Goal: Browse casually

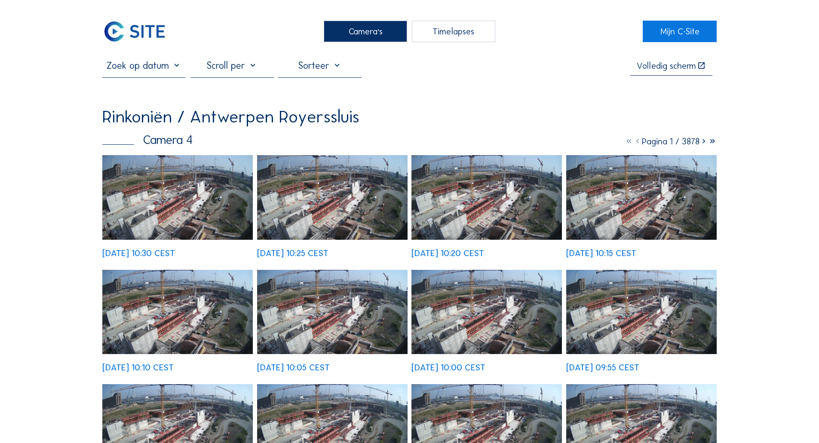
click at [210, 171] on img at bounding box center [177, 197] width 150 height 85
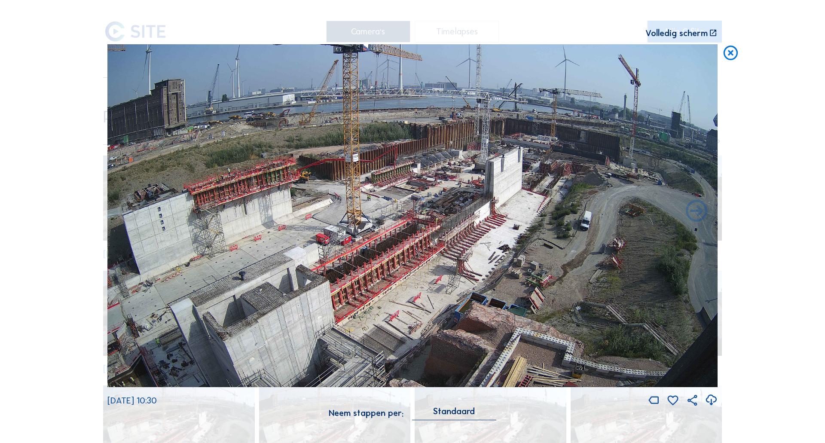
click at [390, 193] on img at bounding box center [412, 215] width 610 height 343
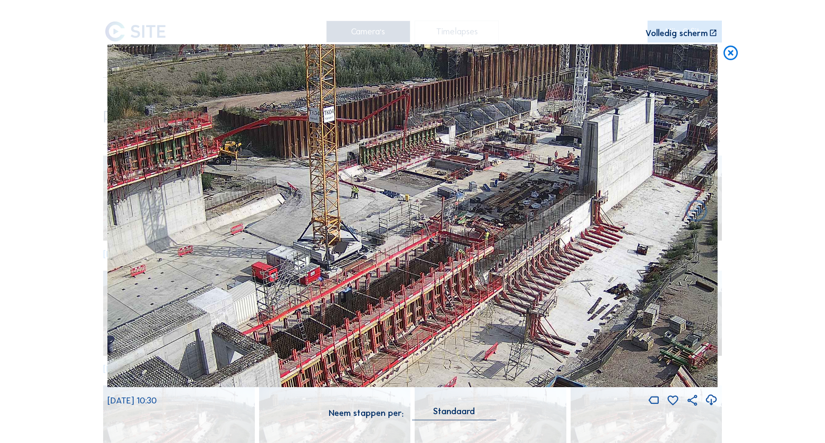
click at [733, 52] on icon at bounding box center [730, 53] width 17 height 18
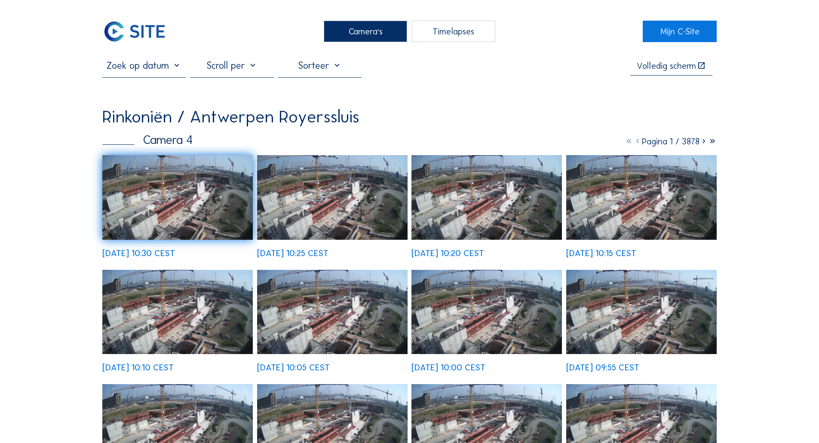
click at [389, 34] on div "Camera's" at bounding box center [365, 31] width 83 height 21
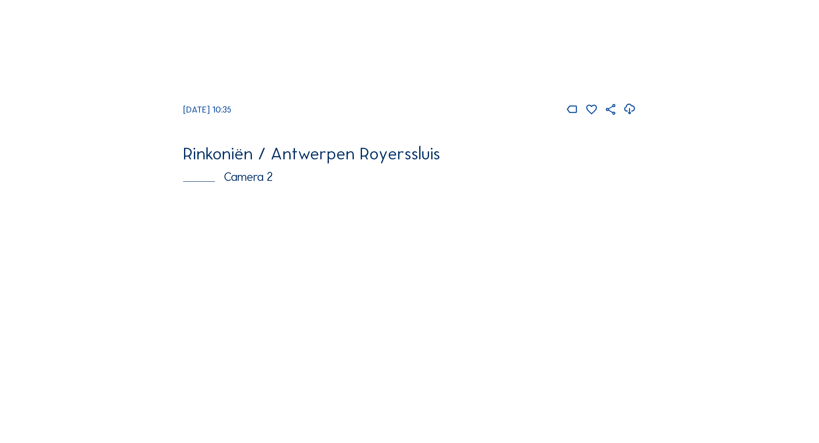
scroll to position [430, 0]
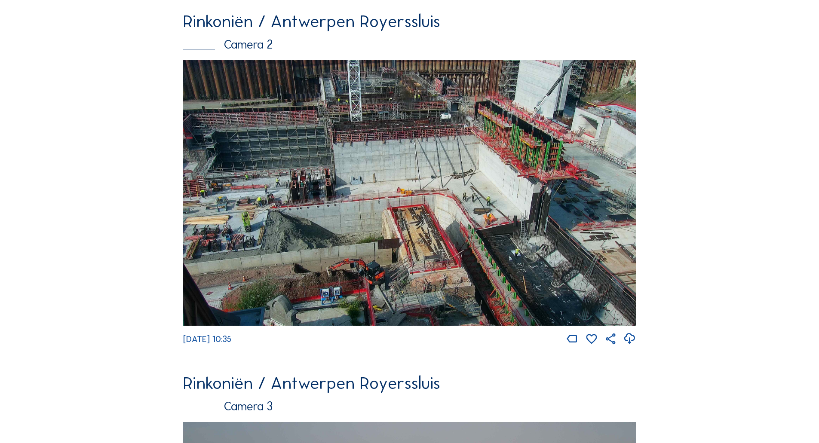
click at [528, 272] on img at bounding box center [409, 193] width 453 height 266
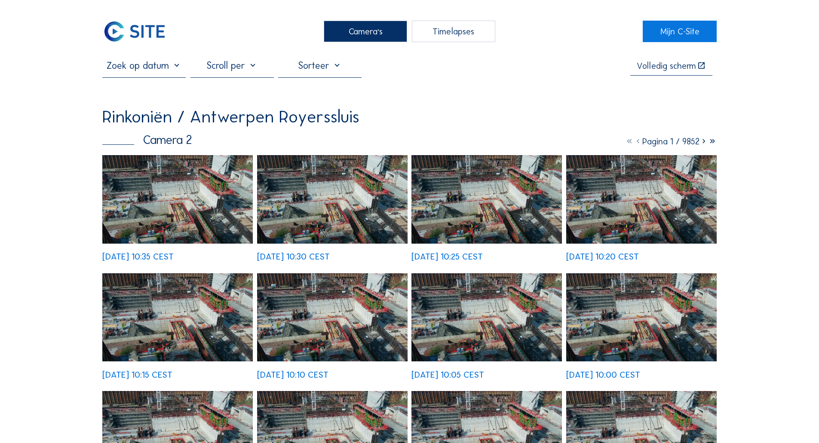
click at [222, 169] on img at bounding box center [177, 199] width 150 height 88
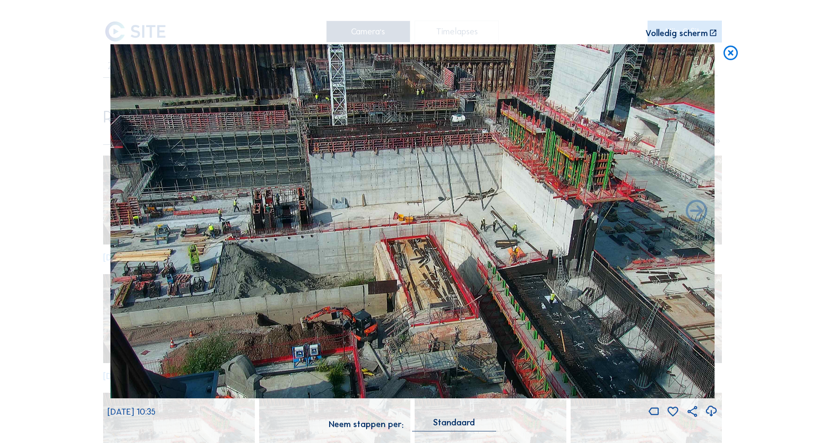
click at [730, 57] on icon at bounding box center [730, 53] width 17 height 18
